Goal: Task Accomplishment & Management: Manage account settings

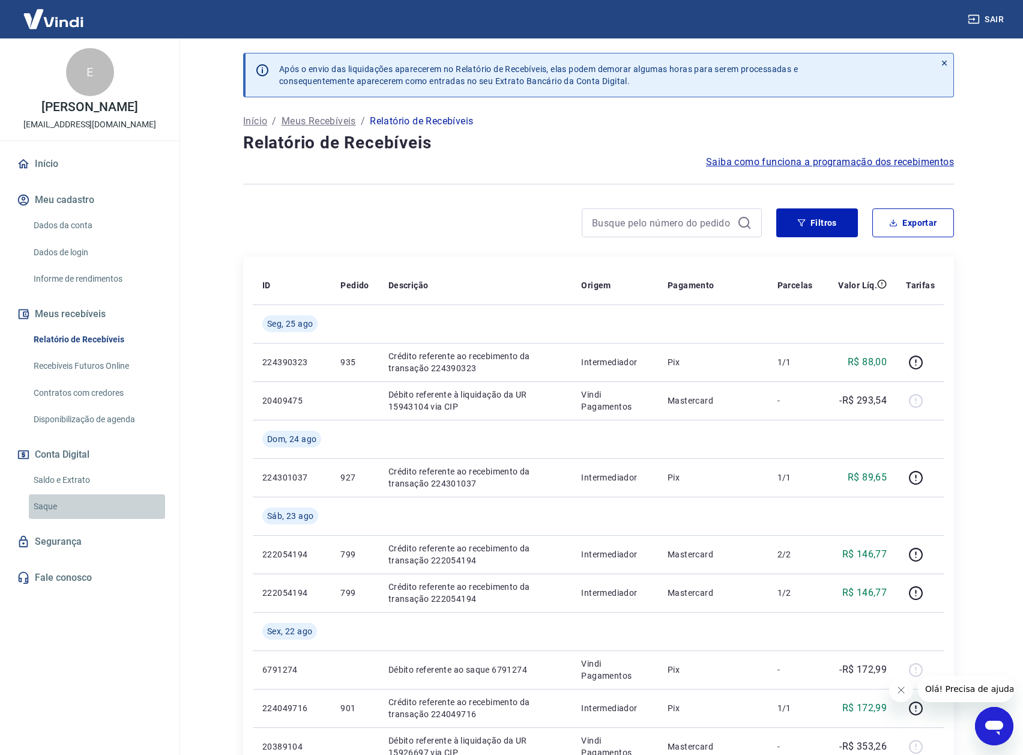
click at [60, 511] on link "Saque" at bounding box center [97, 506] width 136 height 25
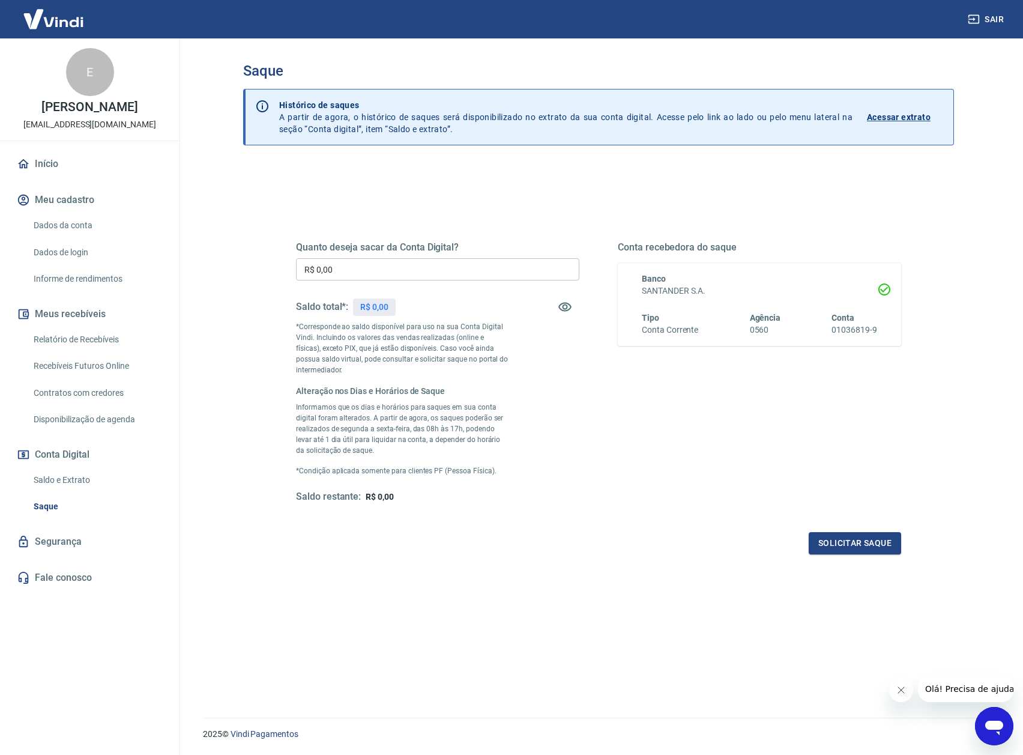
click at [50, 474] on link "Saldo e Extrato" at bounding box center [97, 480] width 136 height 25
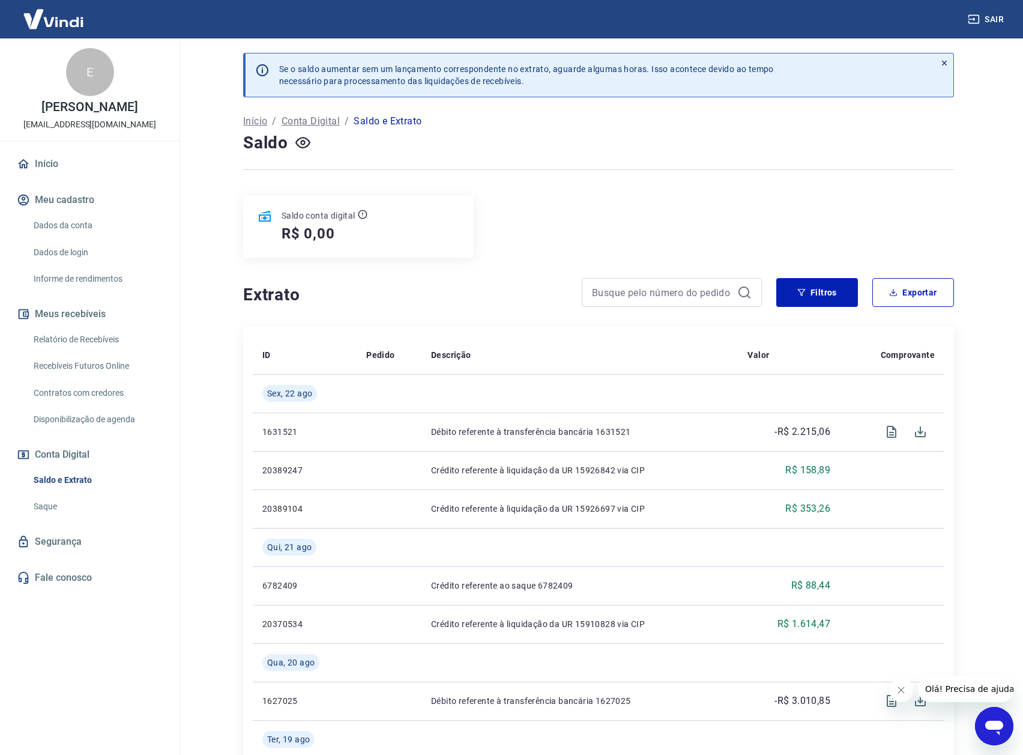
click at [47, 510] on link "Saque" at bounding box center [97, 506] width 136 height 25
